Goal: Task Accomplishment & Management: Manage account settings

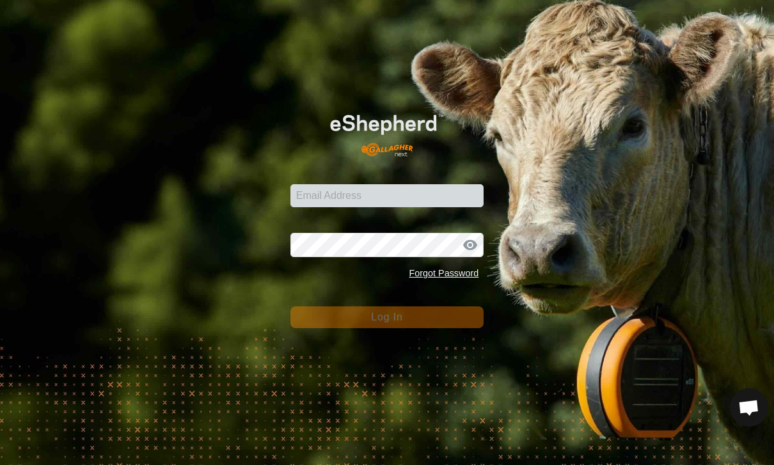
scroll to position [1174, 0]
click at [435, 184] on input "Email Address" at bounding box center [388, 195] width 194 height 23
type input "James.eitel@me.com"
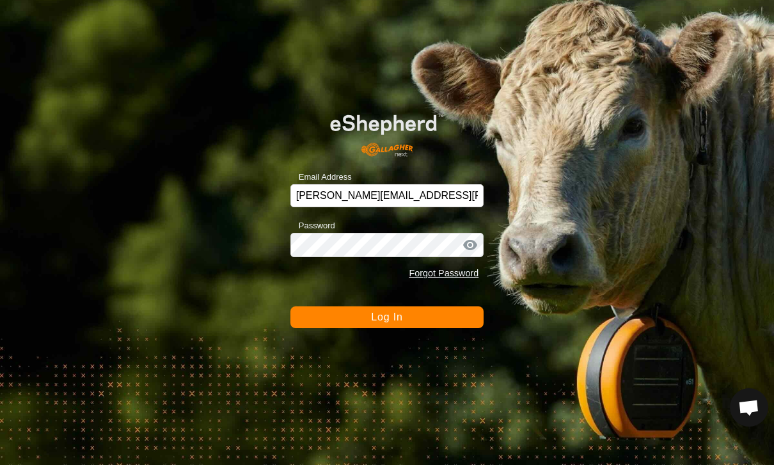
click at [387, 317] on button "Log In" at bounding box center [388, 318] width 194 height 22
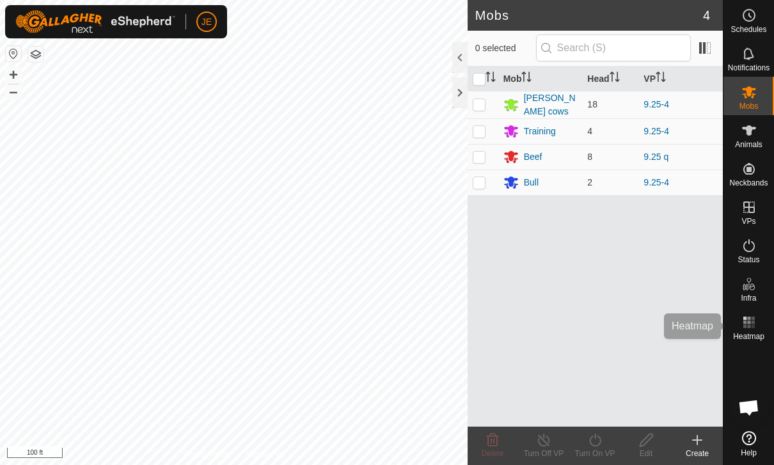
click at [751, 333] on span "Heatmap" at bounding box center [748, 337] width 31 height 8
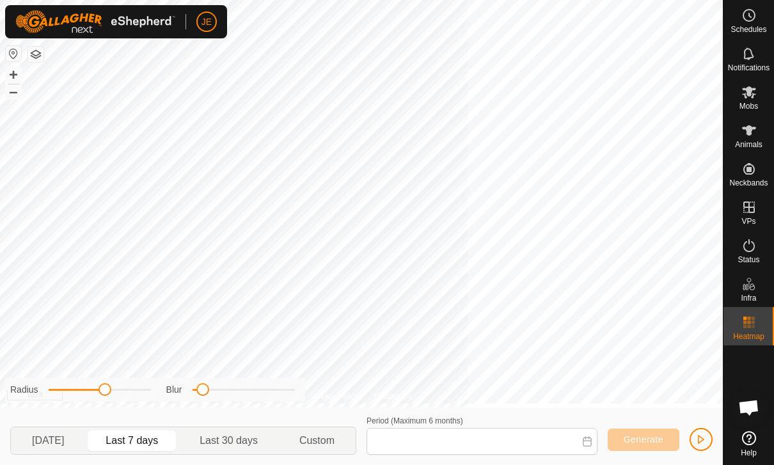
type input "18 Sep, 2025 - 24 Sep, 2025"
click at [698, 442] on span "button" at bounding box center [701, 440] width 10 height 10
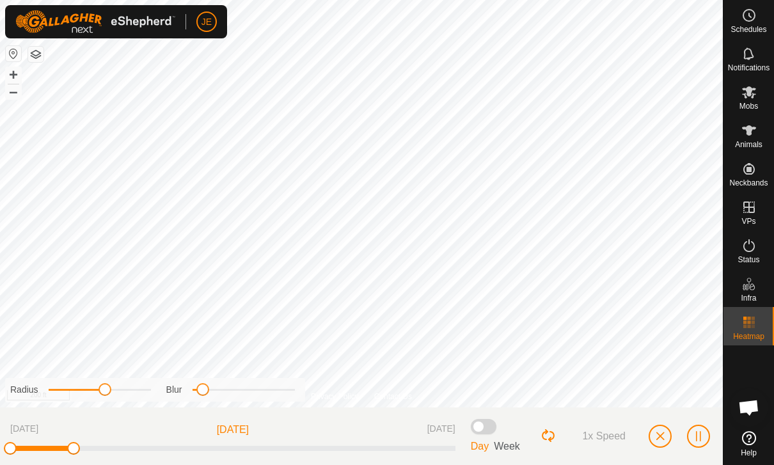
click at [667, 434] on button "button" at bounding box center [660, 436] width 23 height 23
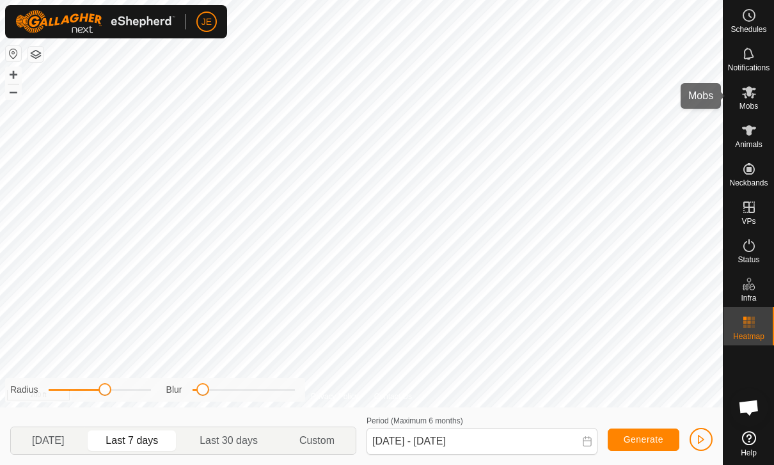
click at [752, 102] on span "Mobs" at bounding box center [749, 106] width 19 height 8
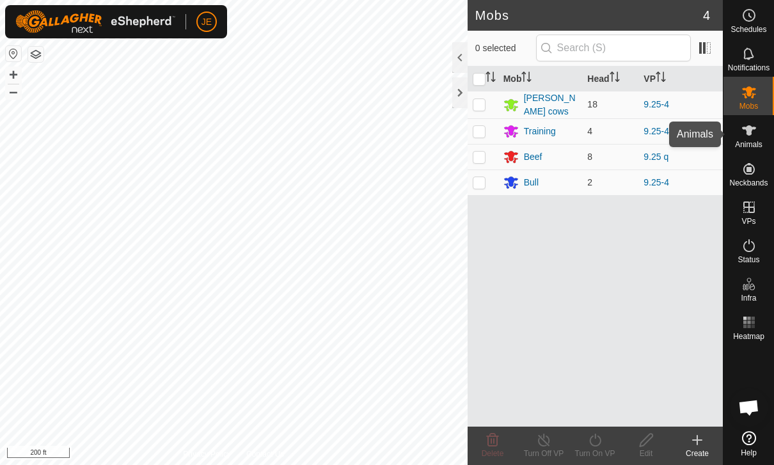
click at [754, 143] on span "Animals" at bounding box center [749, 145] width 28 height 8
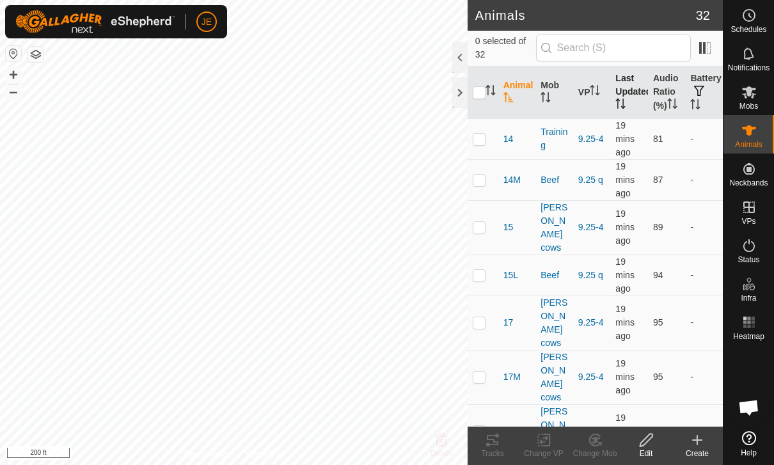
click at [625, 88] on th "Last Updated" at bounding box center [630, 93] width 38 height 52
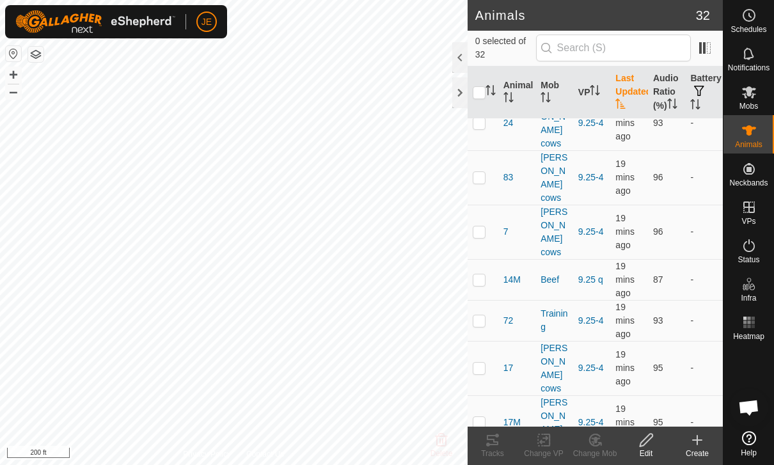
scroll to position [1004, 0]
click at [634, 93] on th "Last Updated" at bounding box center [630, 93] width 38 height 52
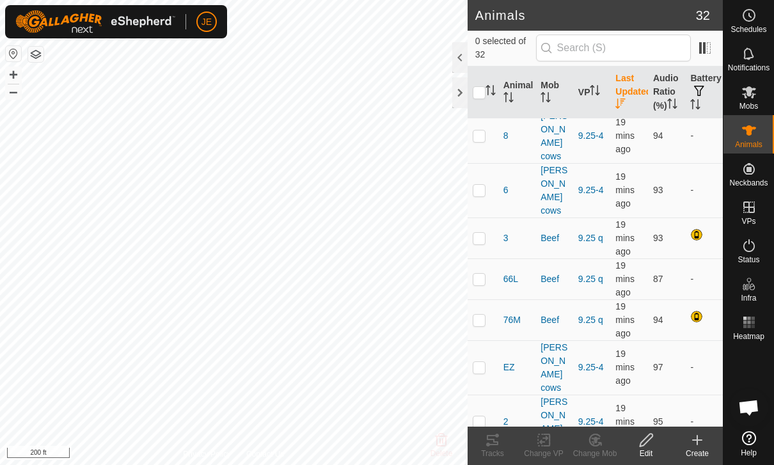
scroll to position [0, 0]
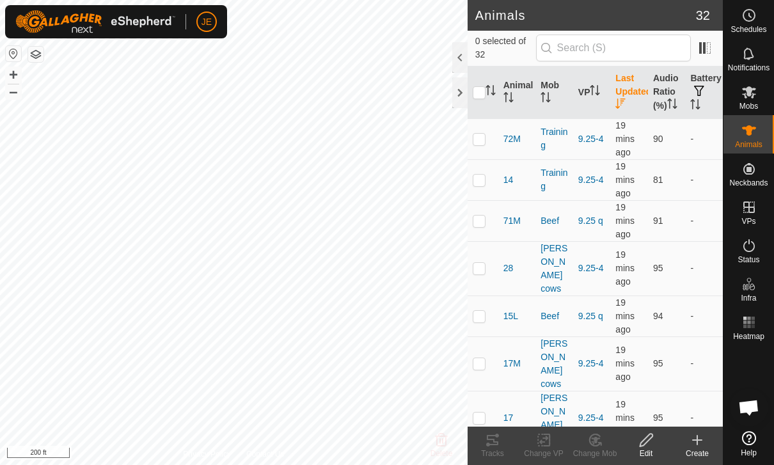
click at [627, 93] on th "Last Updated" at bounding box center [630, 93] width 38 height 52
